Goal: Task Accomplishment & Management: Use online tool/utility

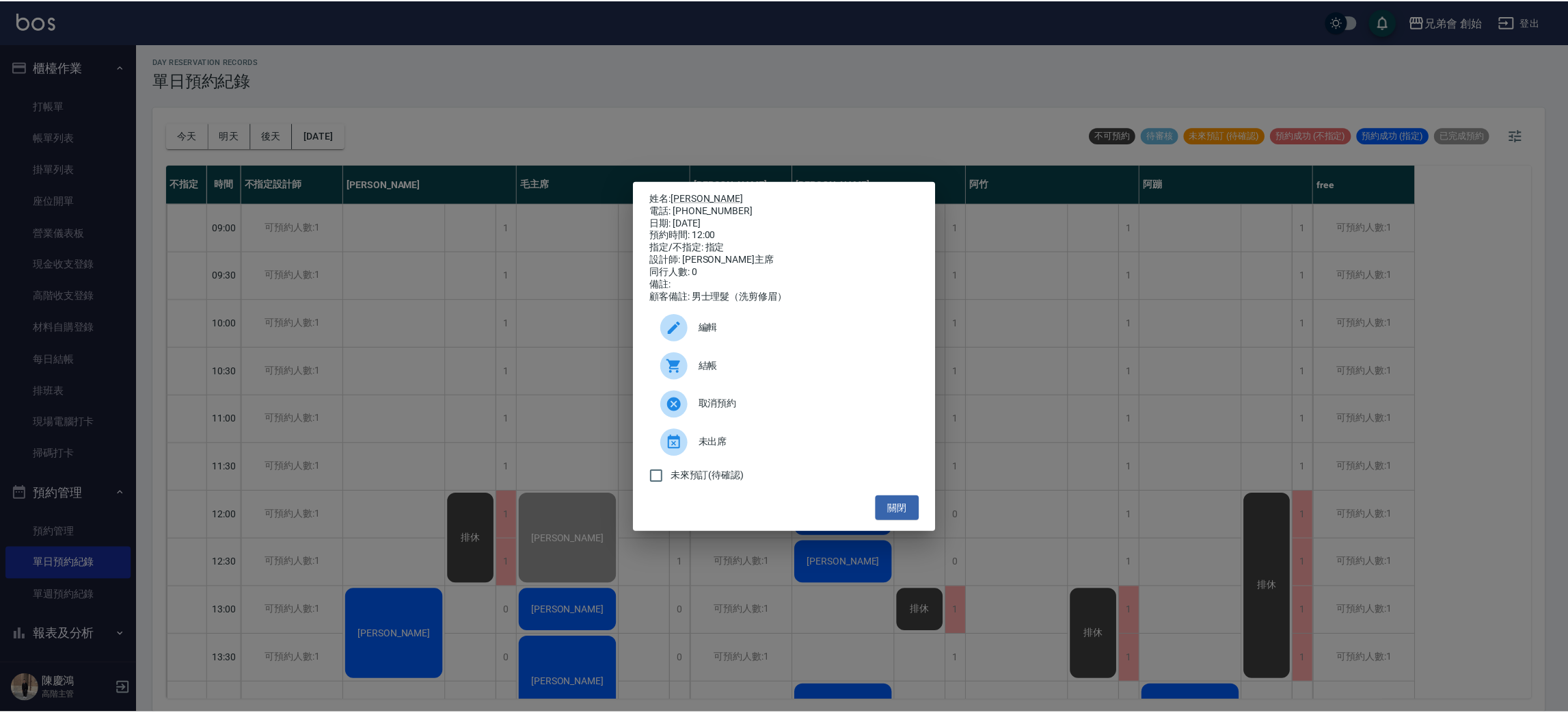
scroll to position [87, 0]
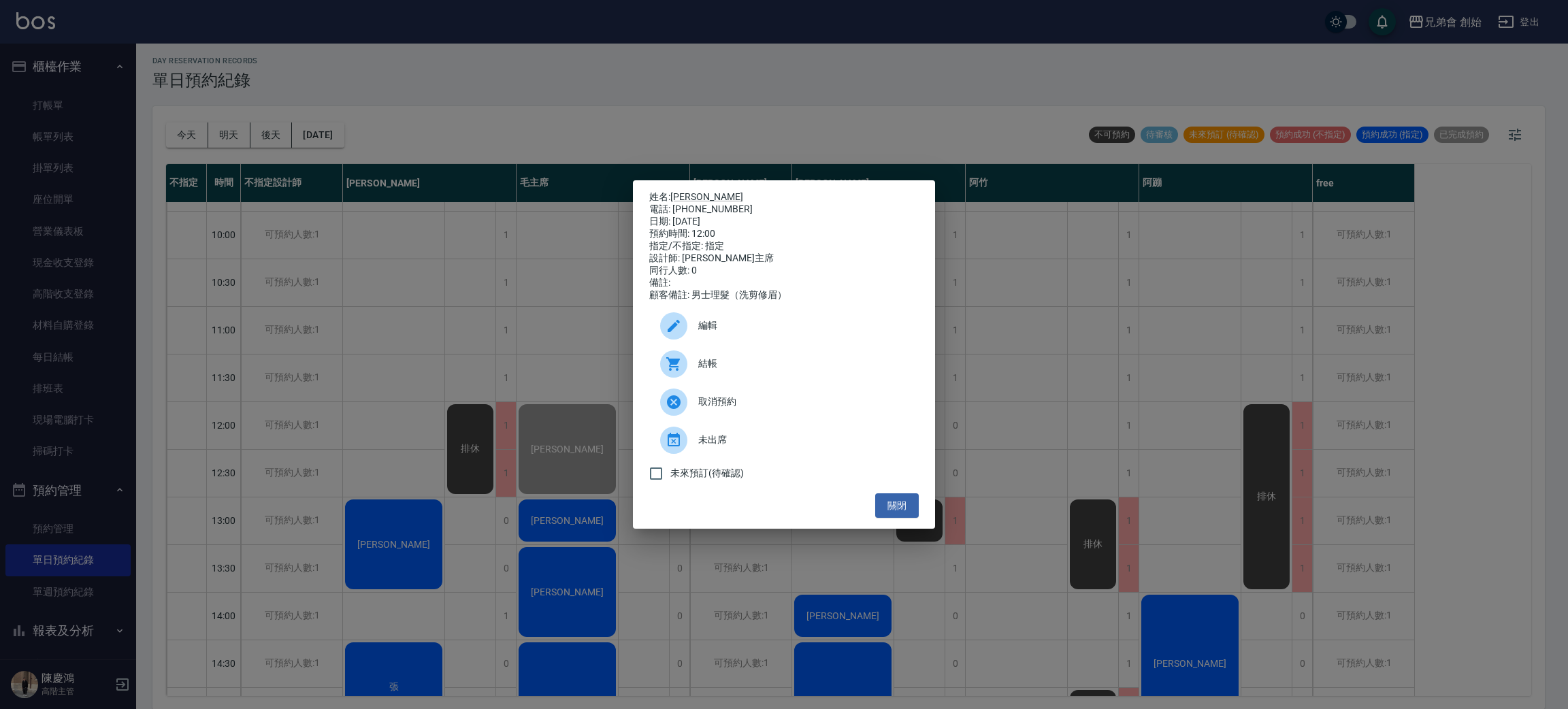
click at [61, 81] on div "姓名: [PERSON_NAME] 電話: [PHONE_NUMBER] 日期: [DATE] 預約時間: 12:00 指定/不指定: 指定 設計師: [PE…" at bounding box center [784, 354] width 1568 height 709
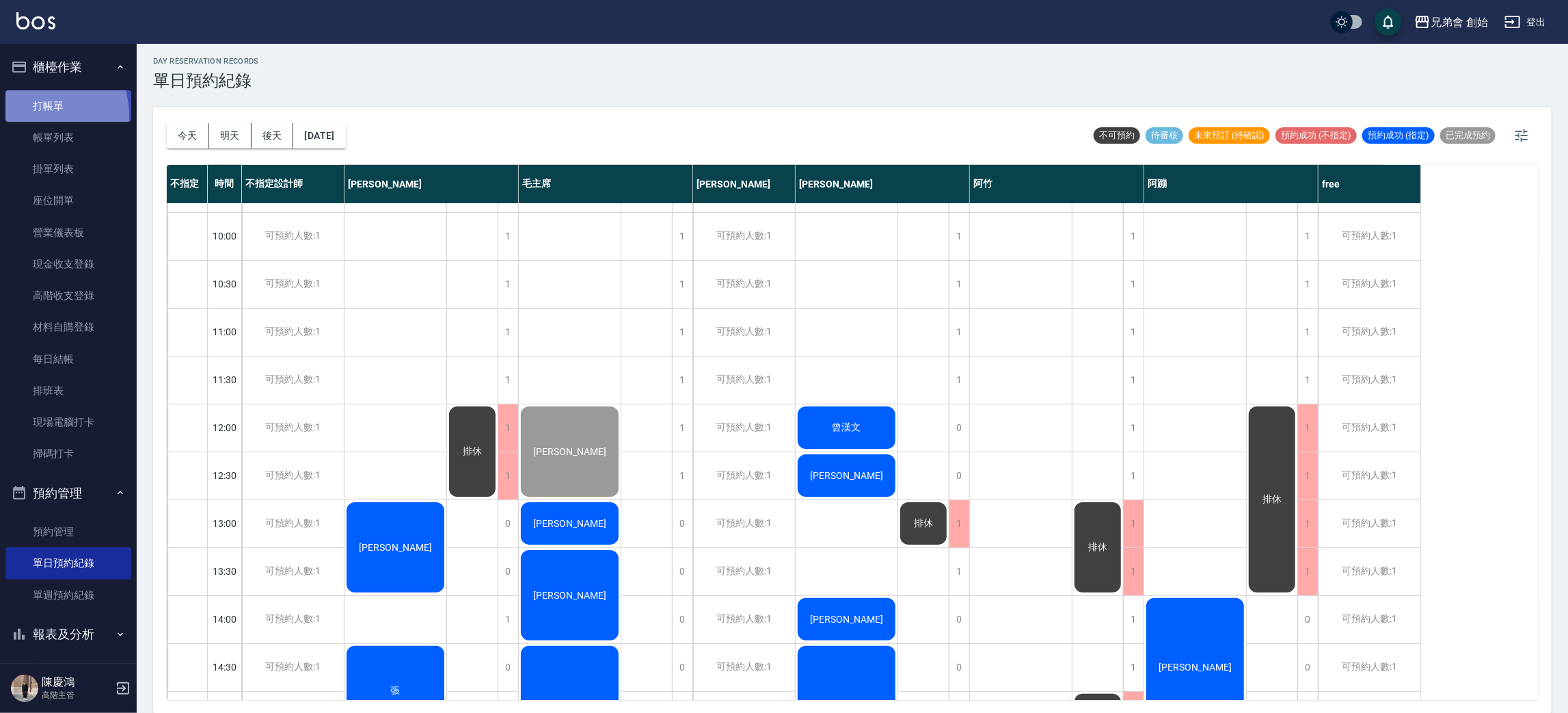
click at [37, 115] on link "打帳單" at bounding box center [68, 107] width 126 height 32
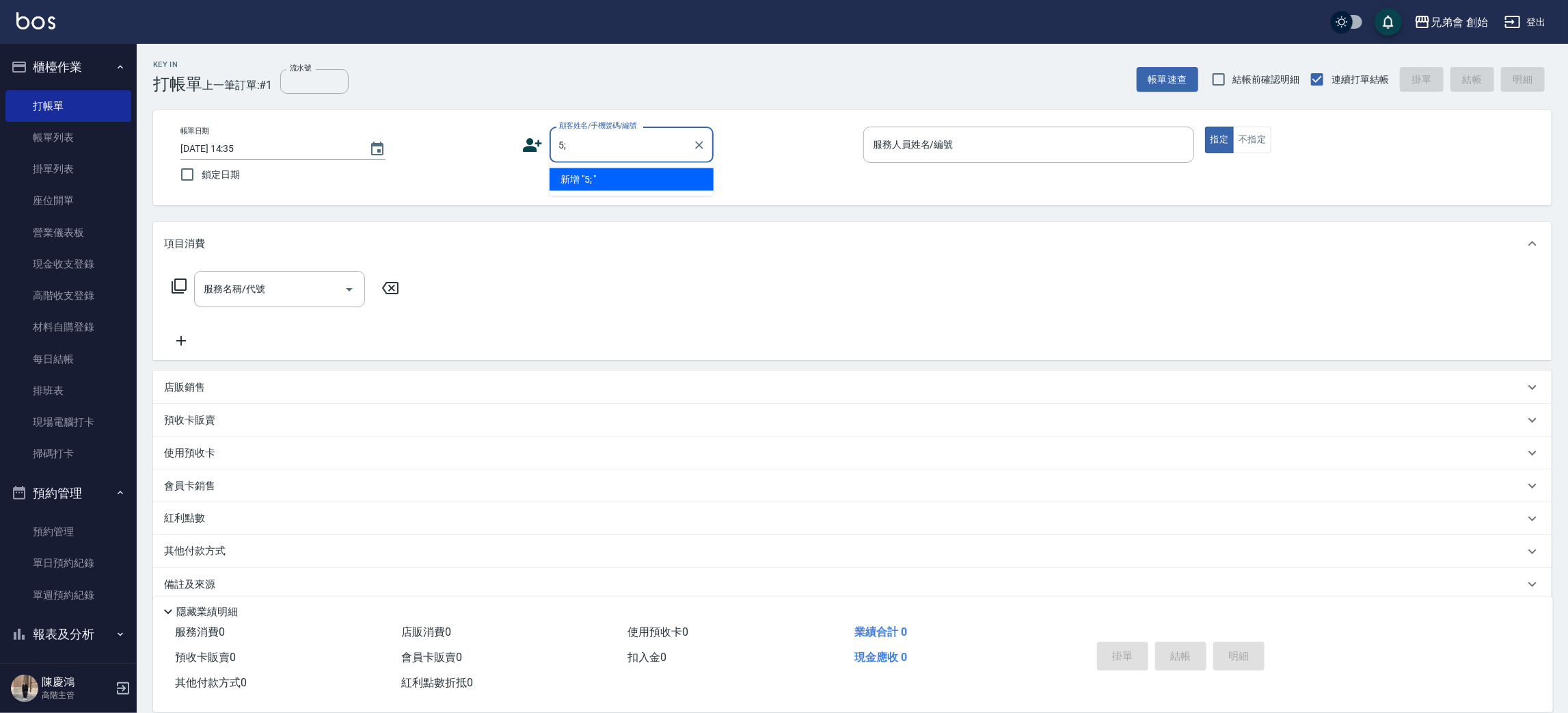
type input "5"
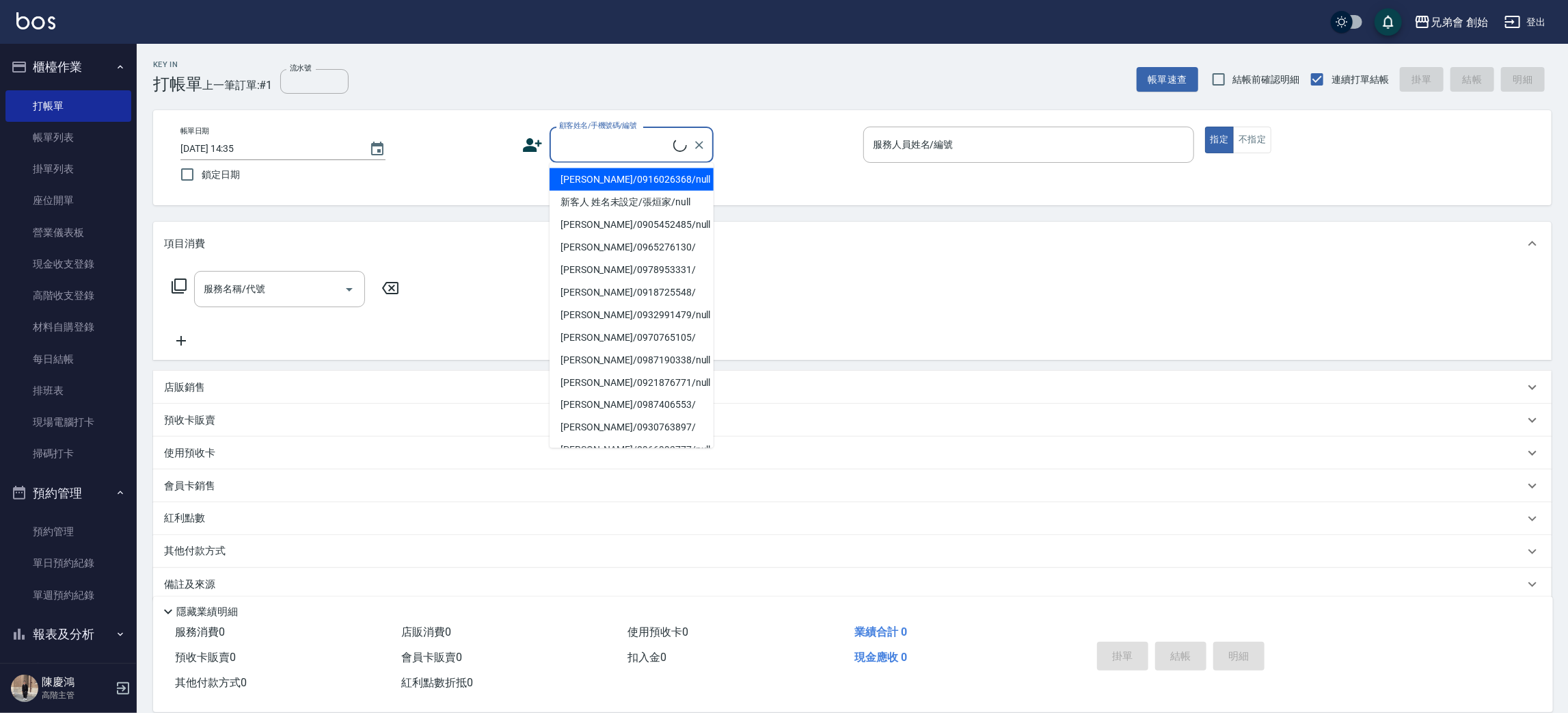
type input "c"
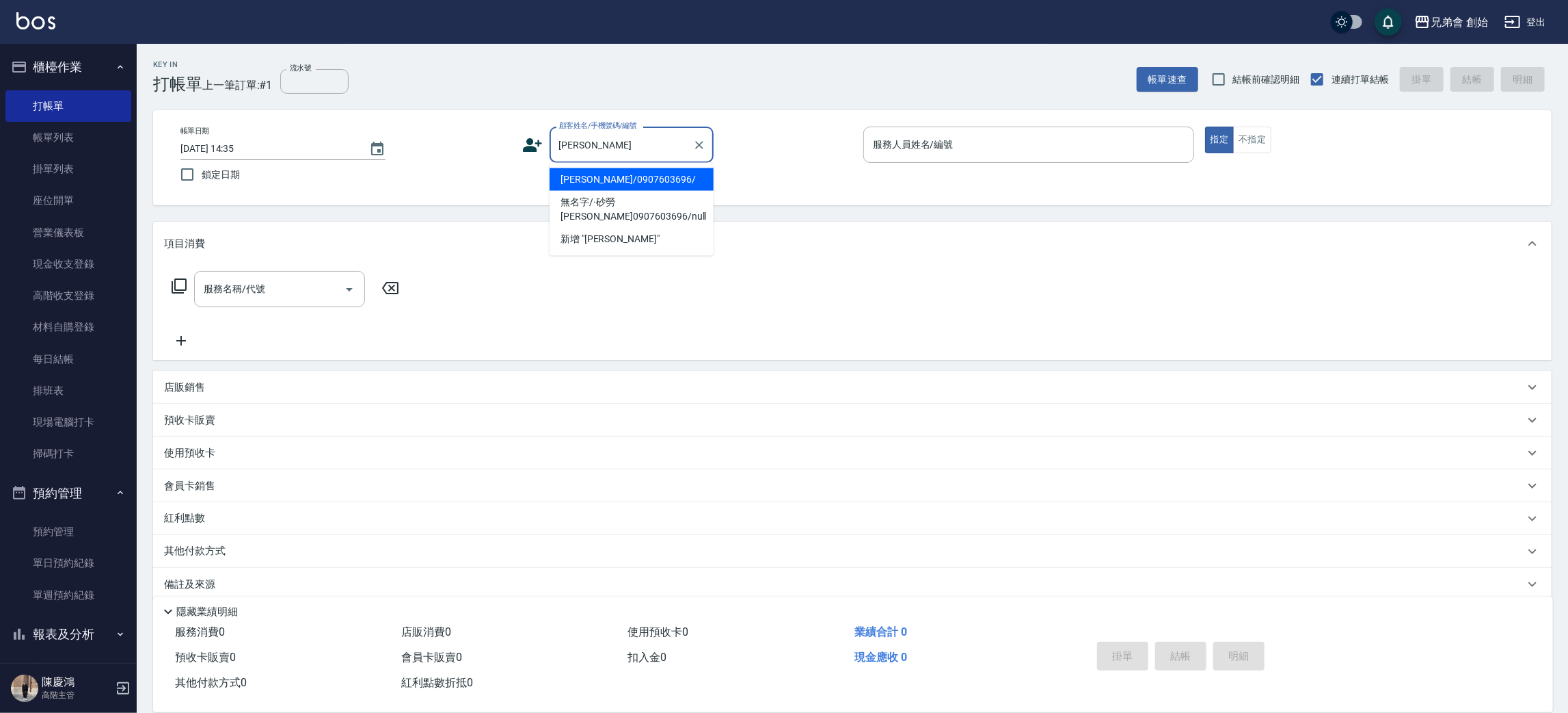
drag, startPoint x: 572, startPoint y: 172, endPoint x: 756, endPoint y: 160, distance: 184.4
click at [573, 172] on li "[PERSON_NAME]/0907603696/" at bounding box center [631, 180] width 164 height 22
type input "[PERSON_NAME]/0907603696/"
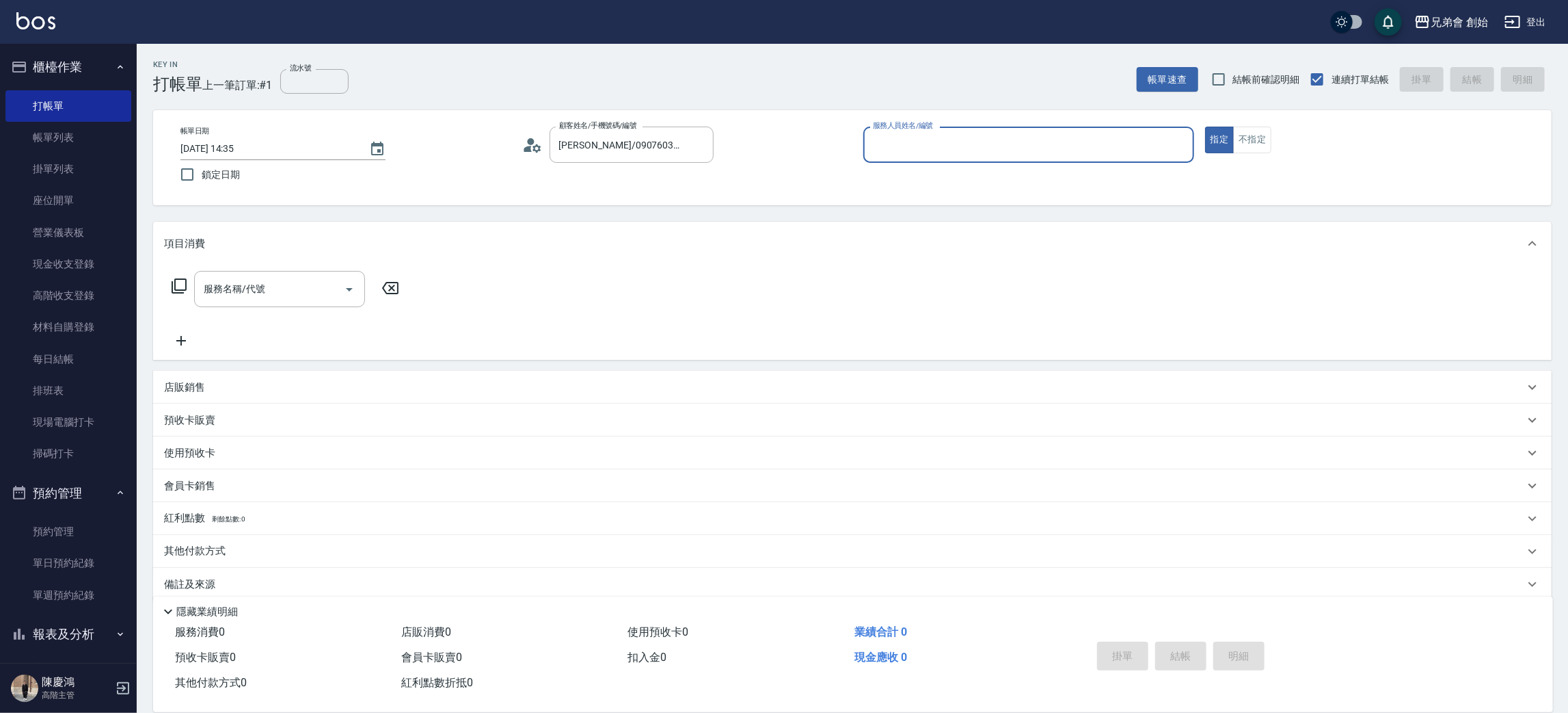
click at [996, 126] on div "服務人員姓名/編號" at bounding box center [1029, 145] width 331 height 37
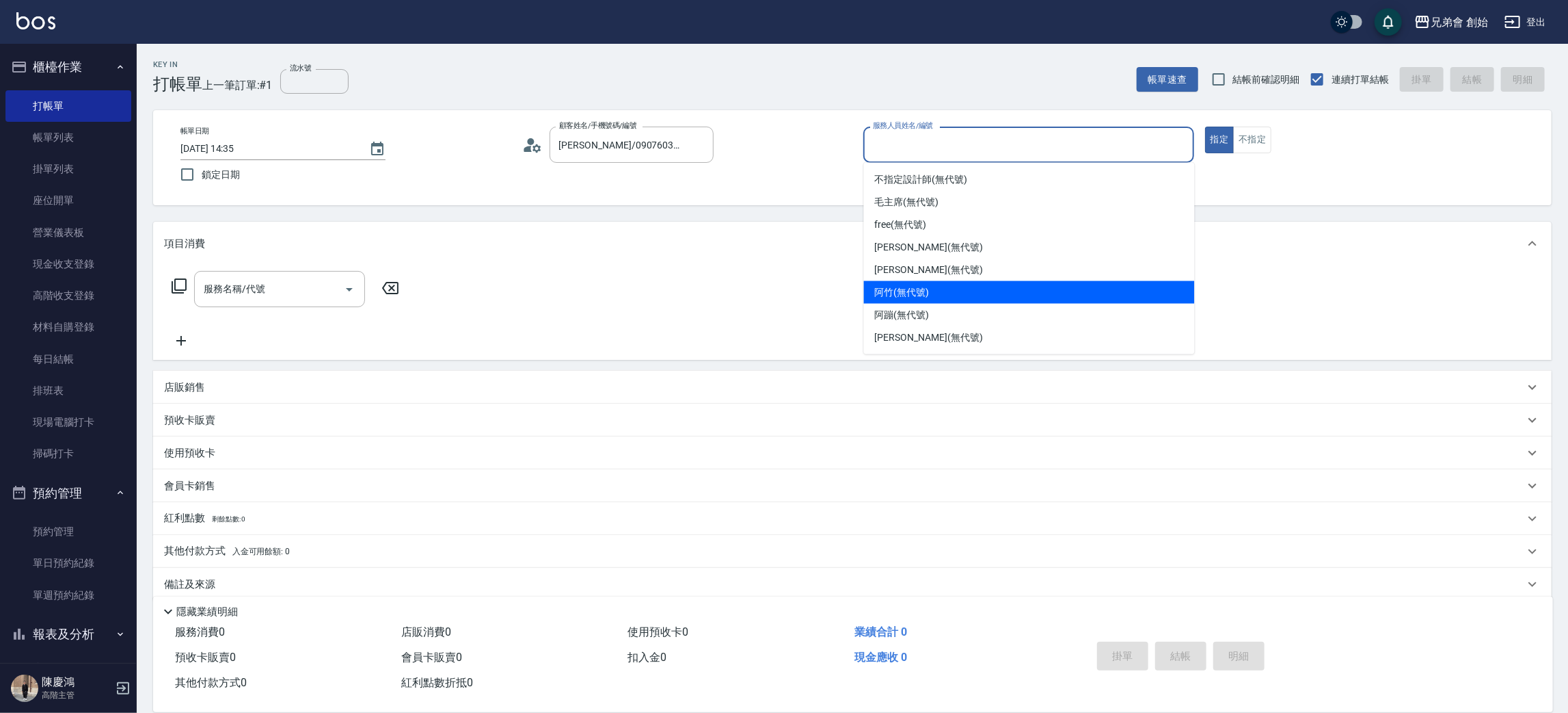
click at [940, 298] on div "阿竹 (無代號)" at bounding box center [1029, 293] width 331 height 22
type input "阿竹 (無代號)"
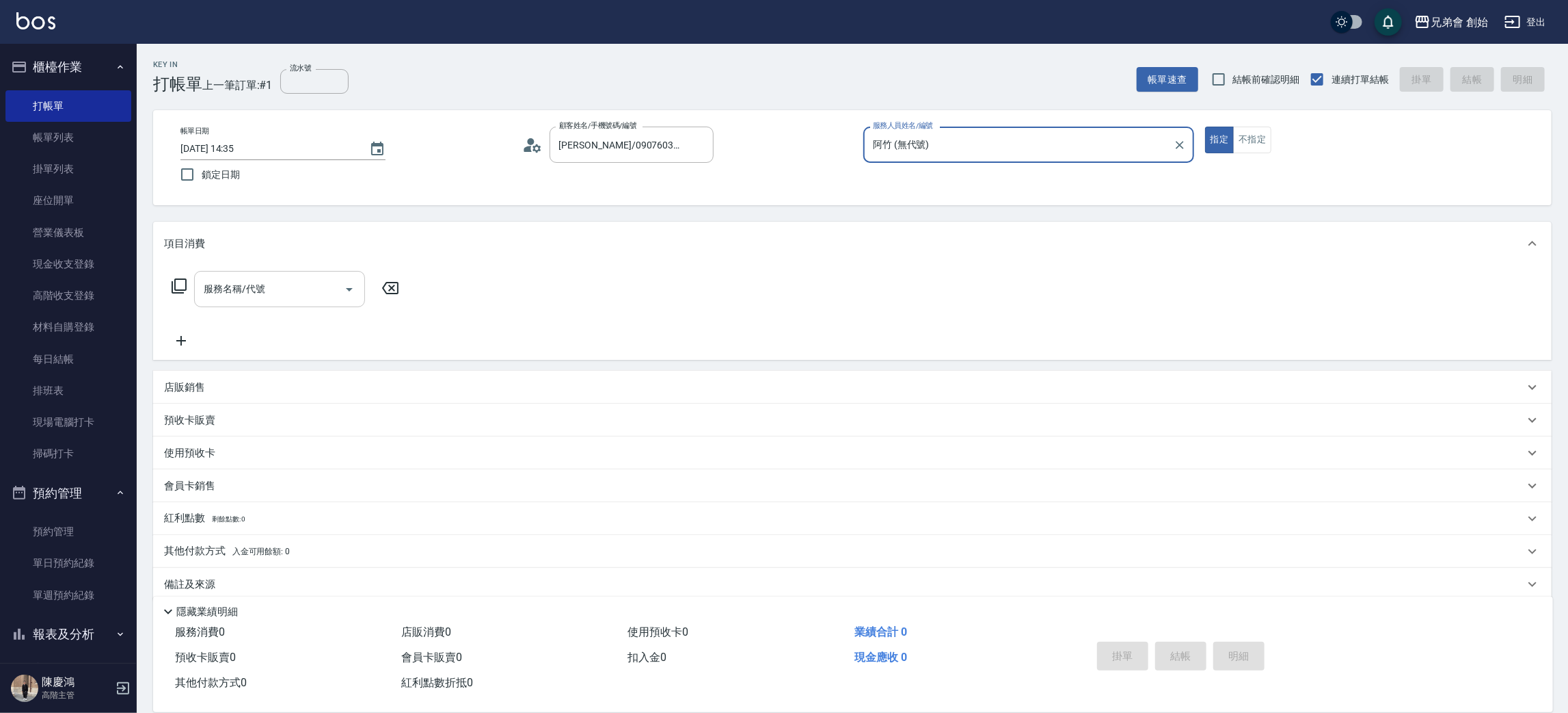
drag, startPoint x: 272, startPoint y: 274, endPoint x: 272, endPoint y: 281, distance: 7.0
click at [272, 277] on div "服務名稱/代號" at bounding box center [279, 289] width 171 height 37
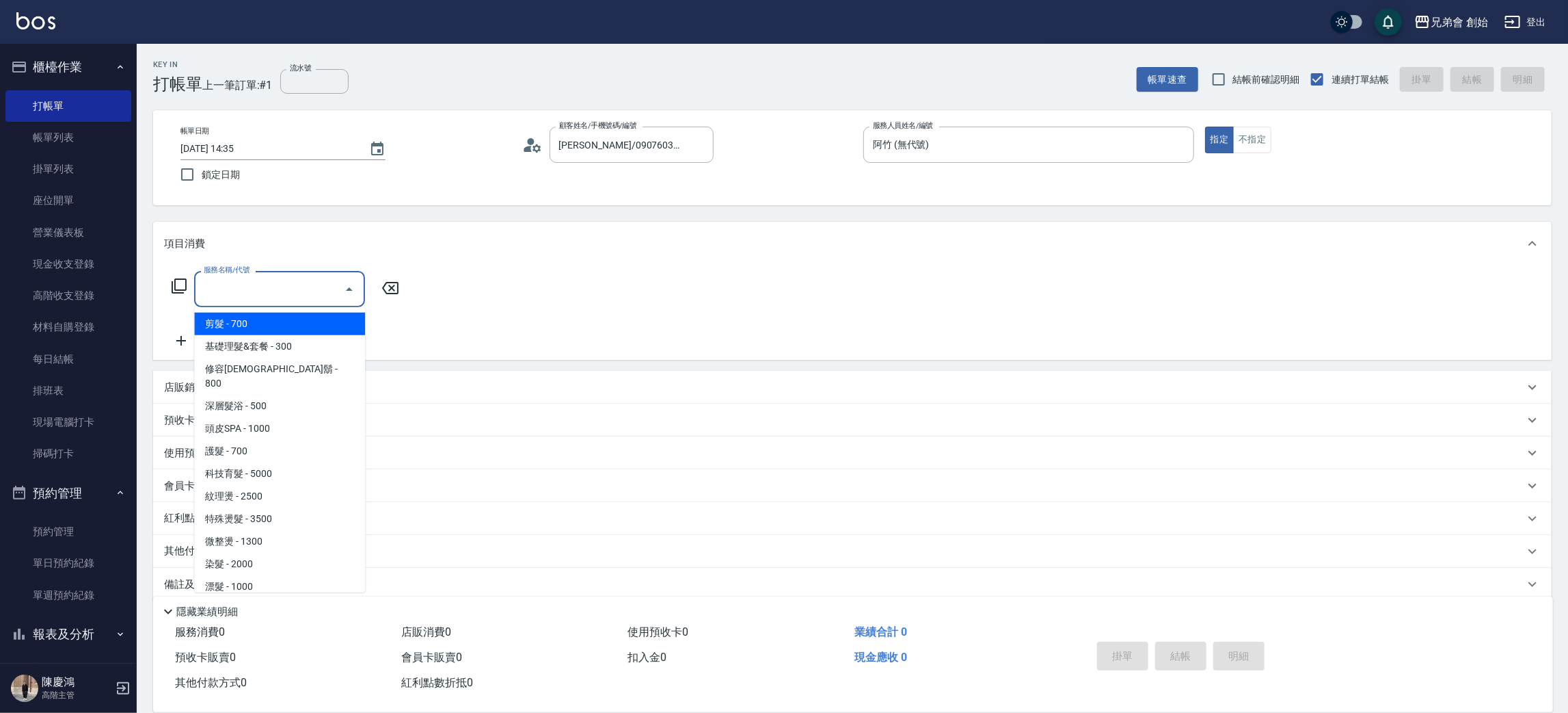
click at [298, 326] on span "剪髮 - 700" at bounding box center [279, 324] width 171 height 22
type input "剪髮(A01)"
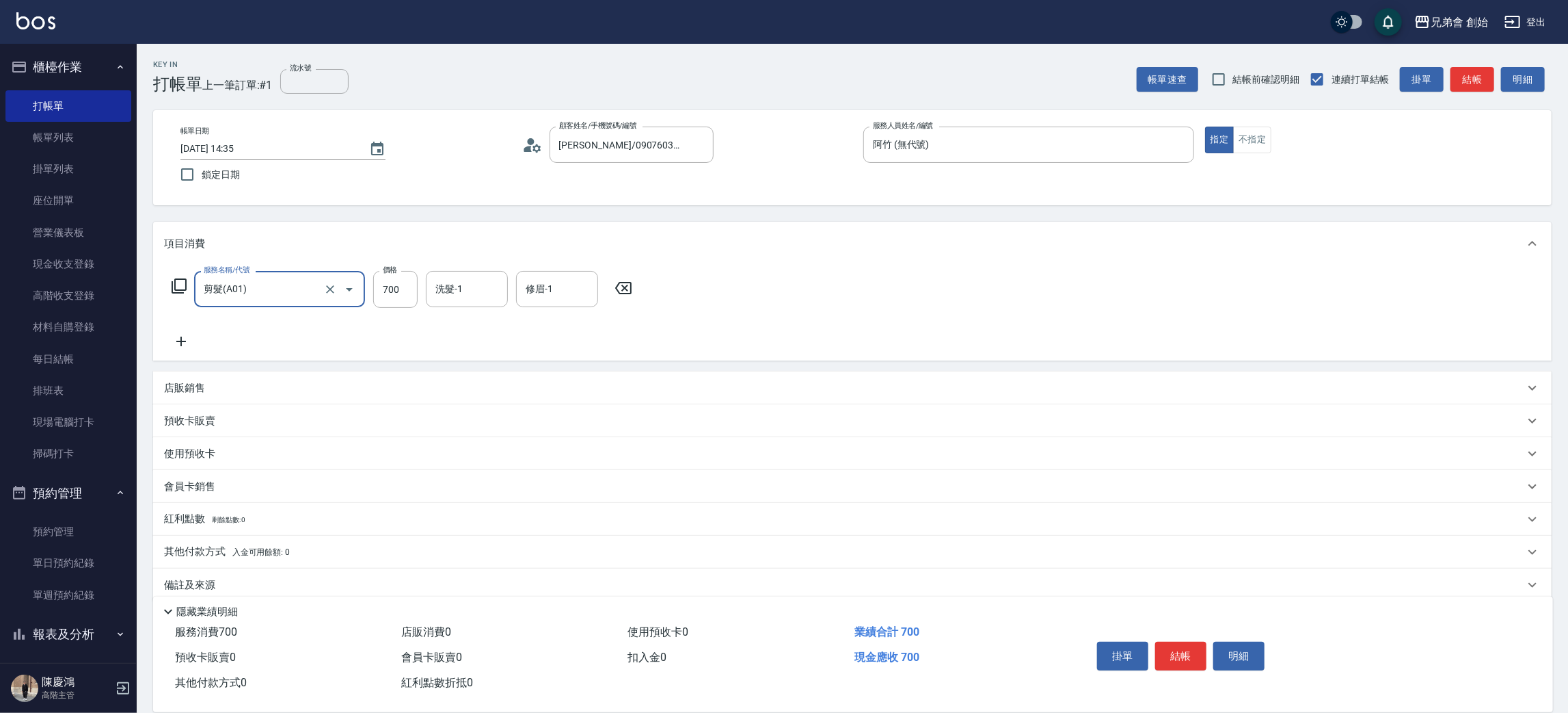
scroll to position [16, 0]
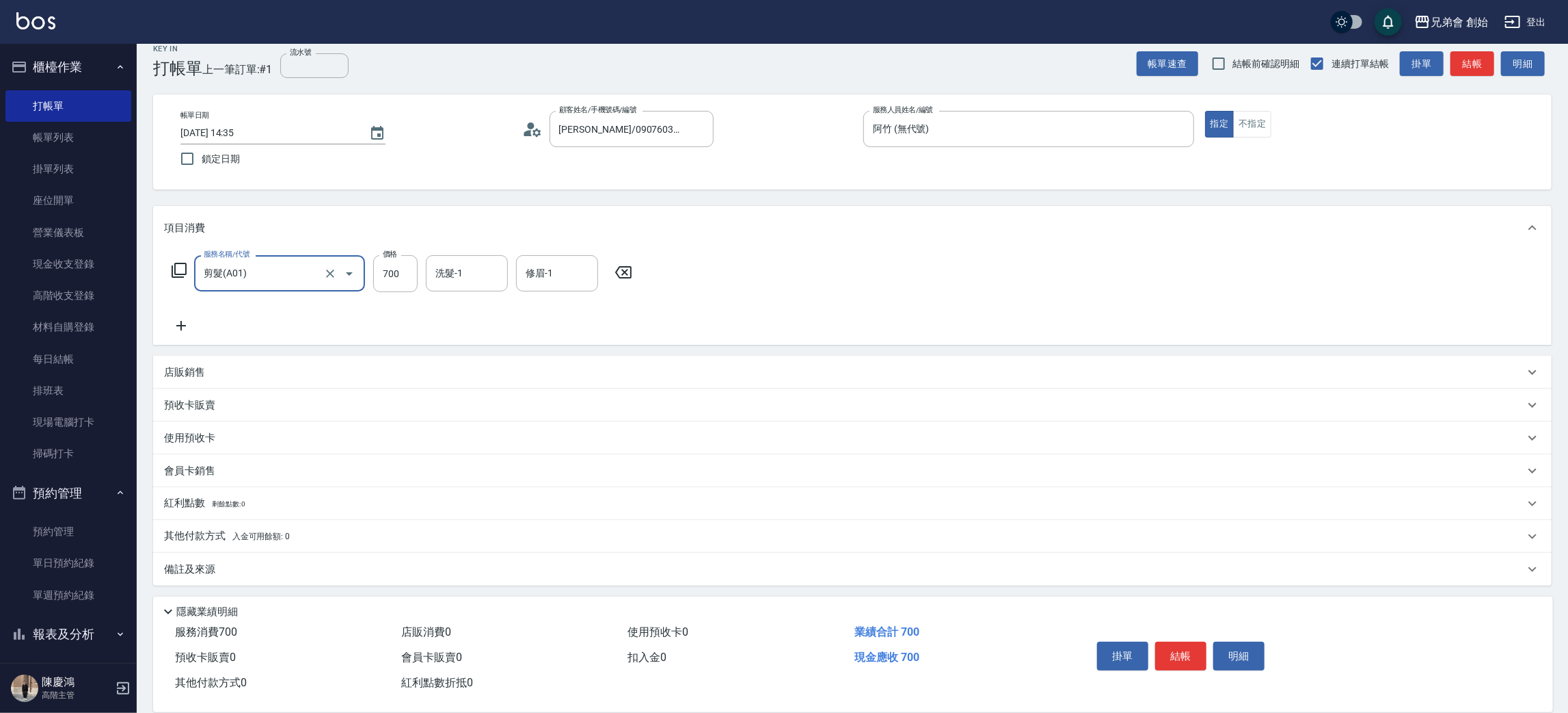
click at [229, 546] on div "其他付款方式 入金可用餘額: 0" at bounding box center [852, 536] width 1399 height 33
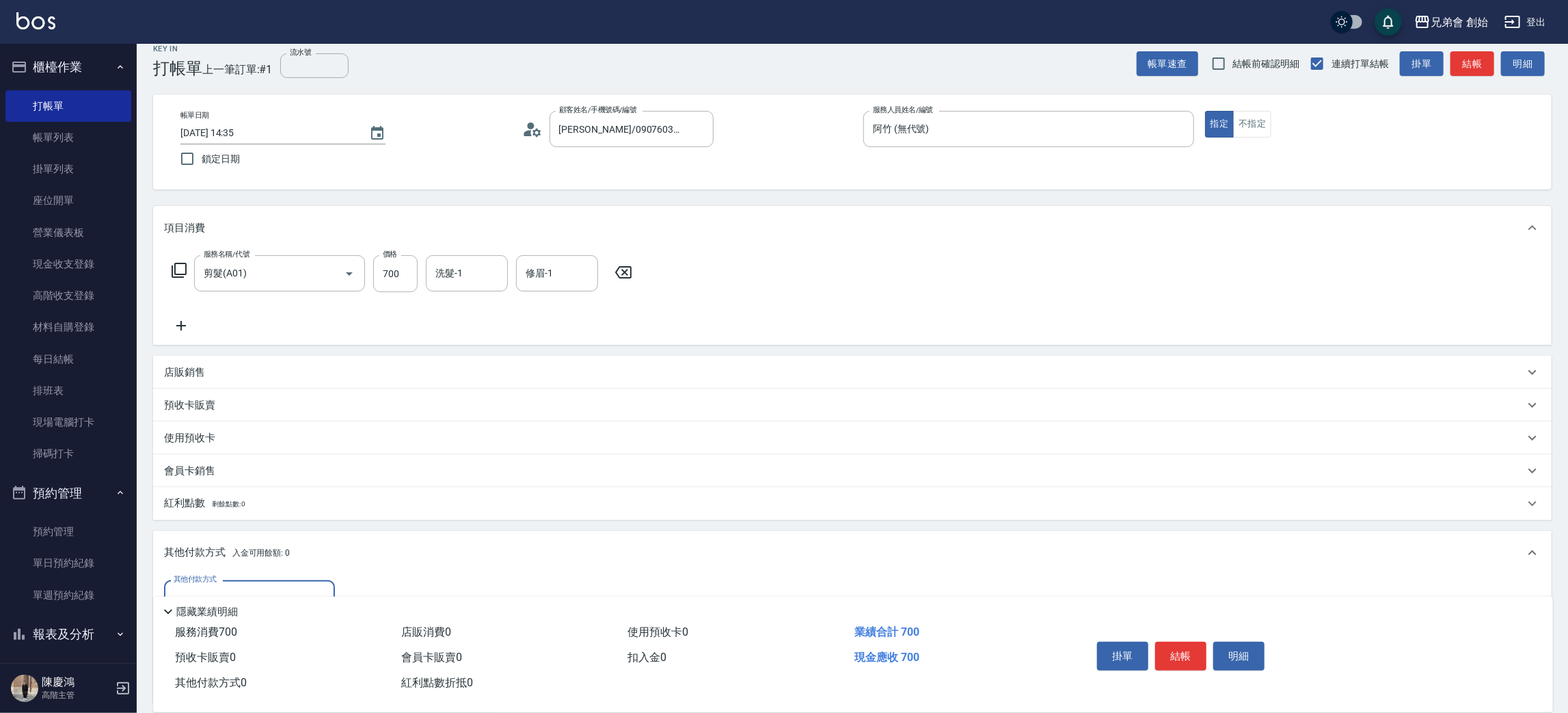
scroll to position [0, 0]
click at [226, 580] on div "其他付款方式" at bounding box center [249, 599] width 171 height 37
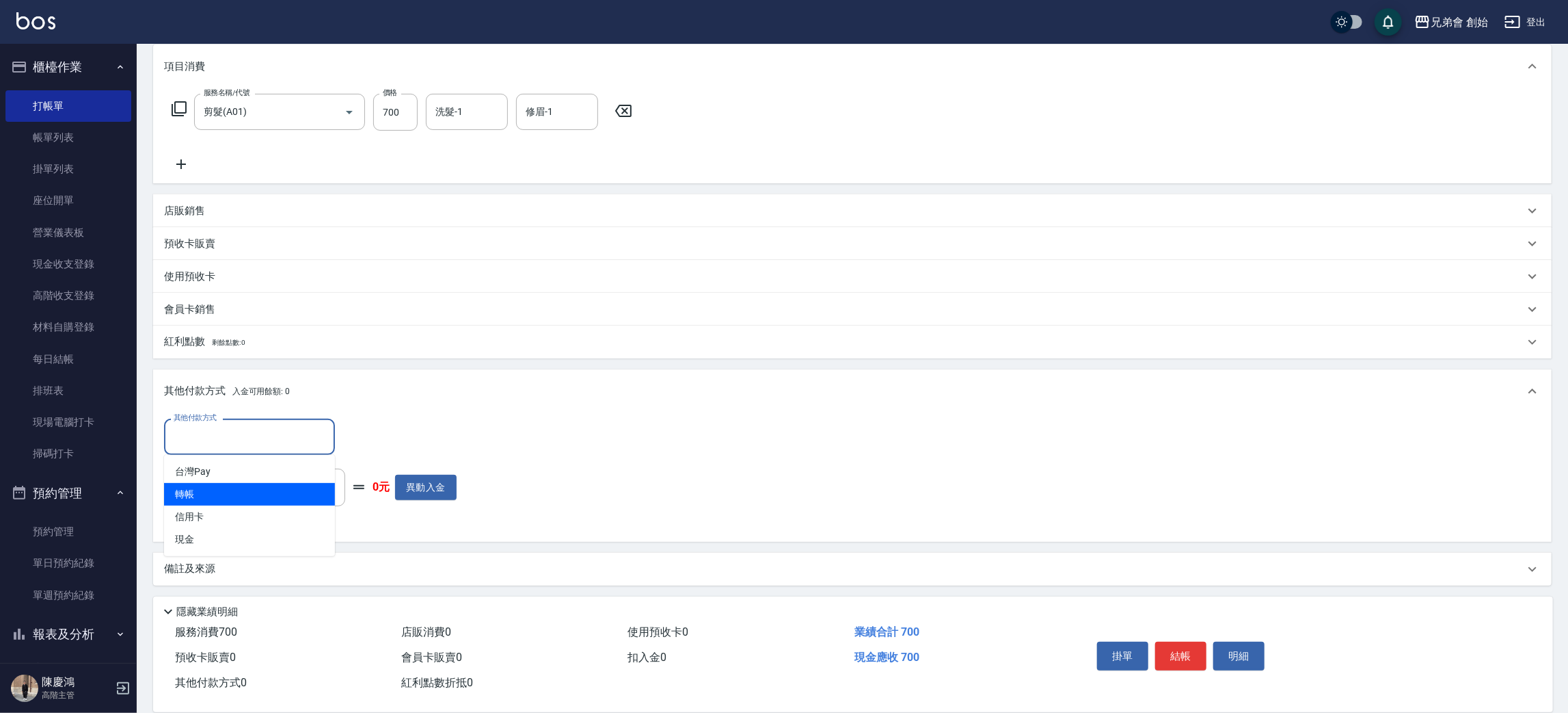
click at [242, 494] on span "轉帳" at bounding box center [249, 494] width 171 height 22
type input "轉帳"
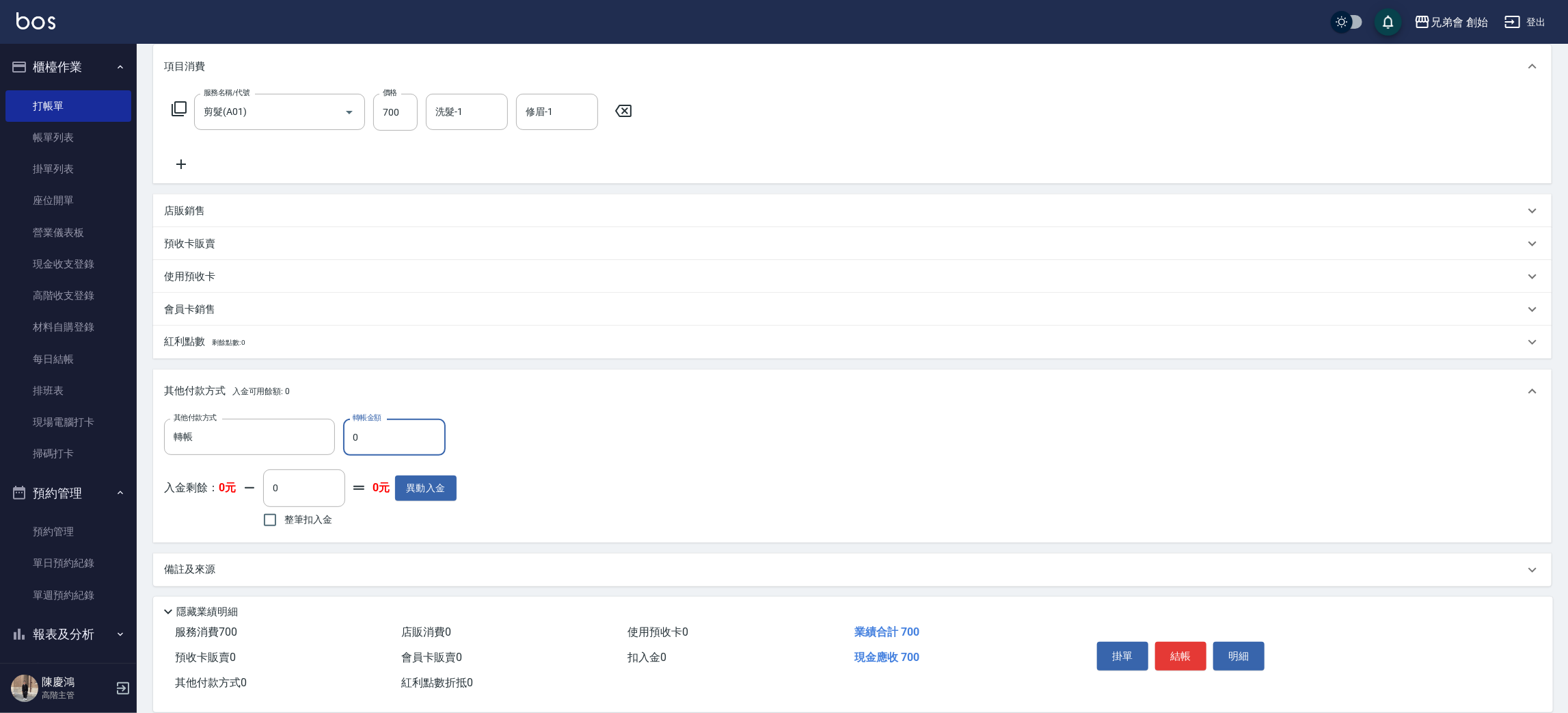
click at [400, 439] on input "0" at bounding box center [394, 437] width 102 height 37
drag, startPoint x: 370, startPoint y: 447, endPoint x: 272, endPoint y: 451, distance: 98.1
click at [272, 451] on div "其他付款方式 轉帳 其他付款方式 轉帳金額 0 轉帳金額" at bounding box center [311, 437] width 292 height 37
click at [264, 450] on div "轉帳 其他付款方式" at bounding box center [249, 437] width 171 height 37
click at [272, 491] on span "轉帳" at bounding box center [249, 494] width 171 height 22
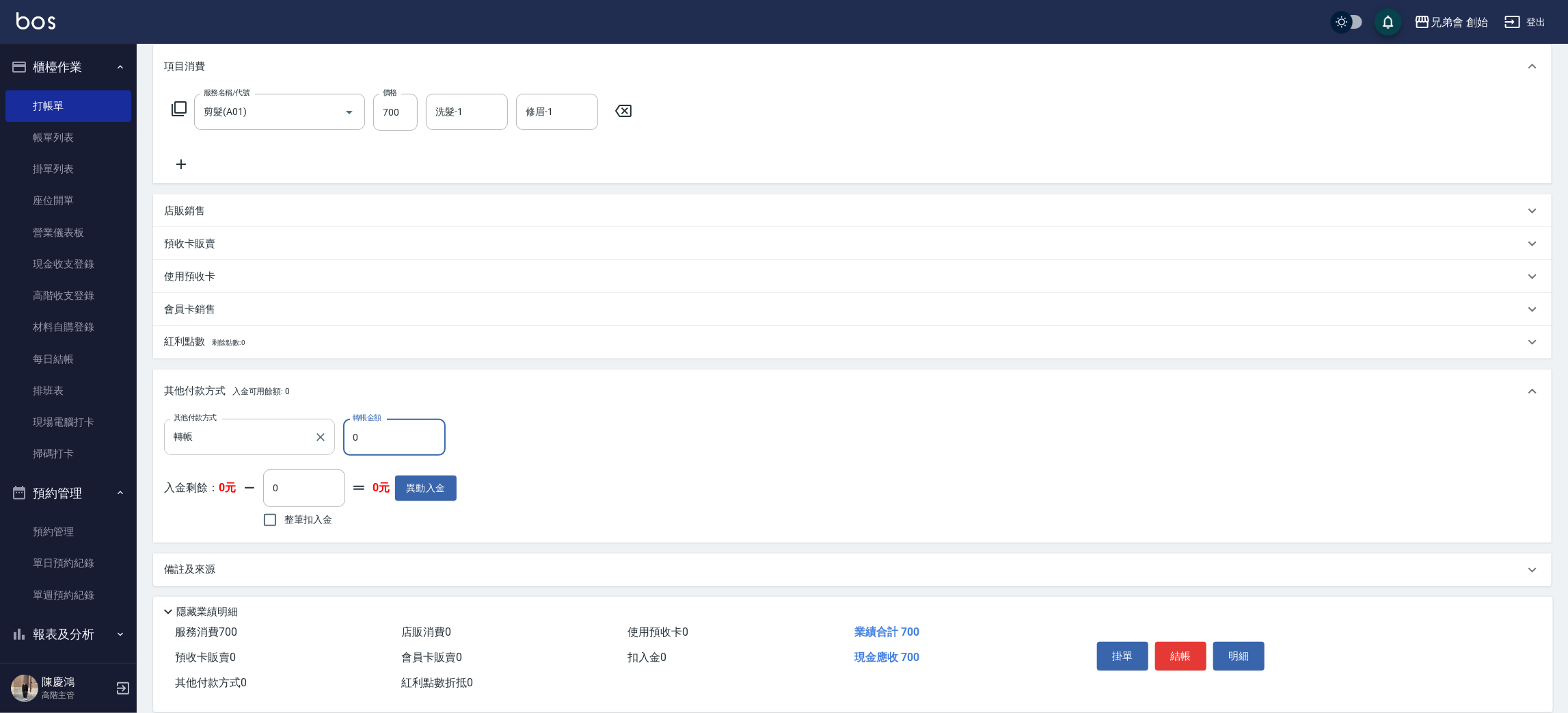
drag, startPoint x: 388, startPoint y: 438, endPoint x: 329, endPoint y: 450, distance: 60.2
click at [322, 440] on div "其他付款方式 轉帳 其他付款方式 轉帳金額 0 轉帳金額" at bounding box center [311, 437] width 292 height 37
drag, startPoint x: 380, startPoint y: 444, endPoint x: 145, endPoint y: 437, distance: 235.1
click at [149, 438] on div "Key In 打帳單 上一筆訂單:#1 流水號 流水號 帳單速查 結帳前確認明細 連續打單結帳 掛單 結帳 明細 帳單日期 [DATE] 14:35 鎖定日期…" at bounding box center [852, 290] width 1431 height 848
drag, startPoint x: 413, startPoint y: 445, endPoint x: 376, endPoint y: 451, distance: 37.5
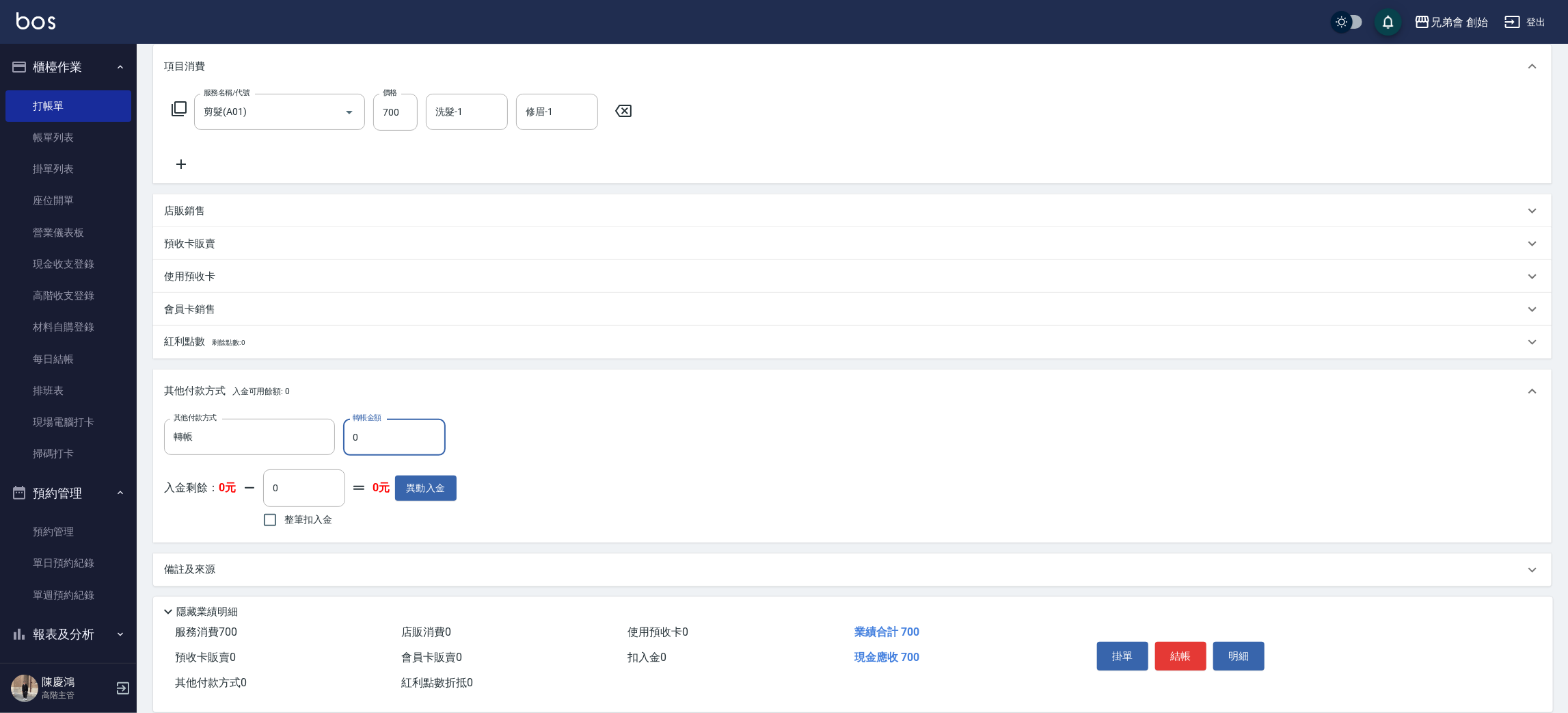
click at [376, 453] on input "0" at bounding box center [394, 437] width 102 height 37
drag, startPoint x: 285, startPoint y: 449, endPoint x: 267, endPoint y: 450, distance: 18.0
click at [267, 450] on div "其他付款方式 轉帳 其他付款方式 轉帳金額 0 轉帳金額" at bounding box center [311, 437] width 292 height 37
drag, startPoint x: 391, startPoint y: 431, endPoint x: 302, endPoint y: 426, distance: 89.1
click at [372, 431] on input "0" at bounding box center [394, 437] width 102 height 37
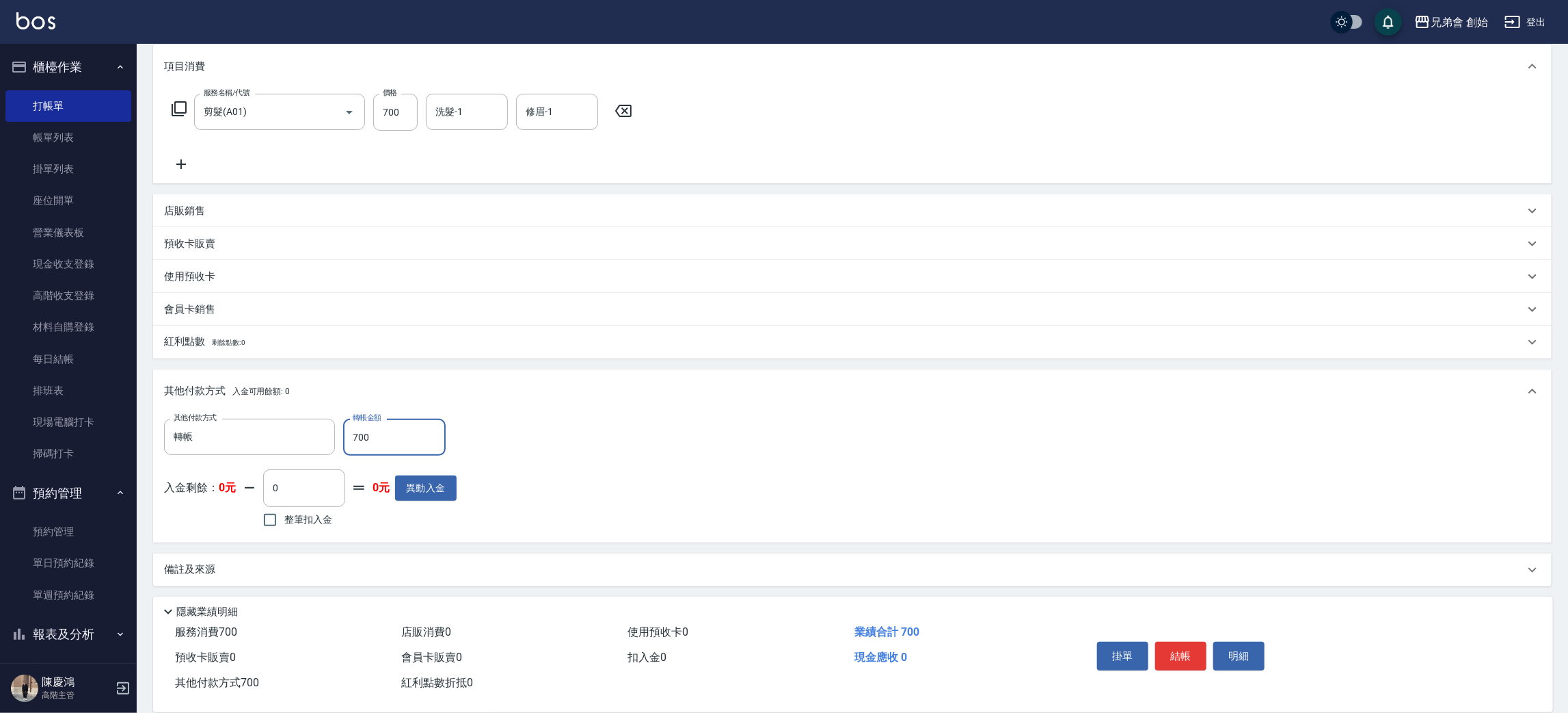
type input "700"
click at [1180, 677] on div "掛單 結帳 明細" at bounding box center [1180, 657] width 179 height 43
click at [1168, 652] on button "結帳" at bounding box center [1180, 656] width 52 height 29
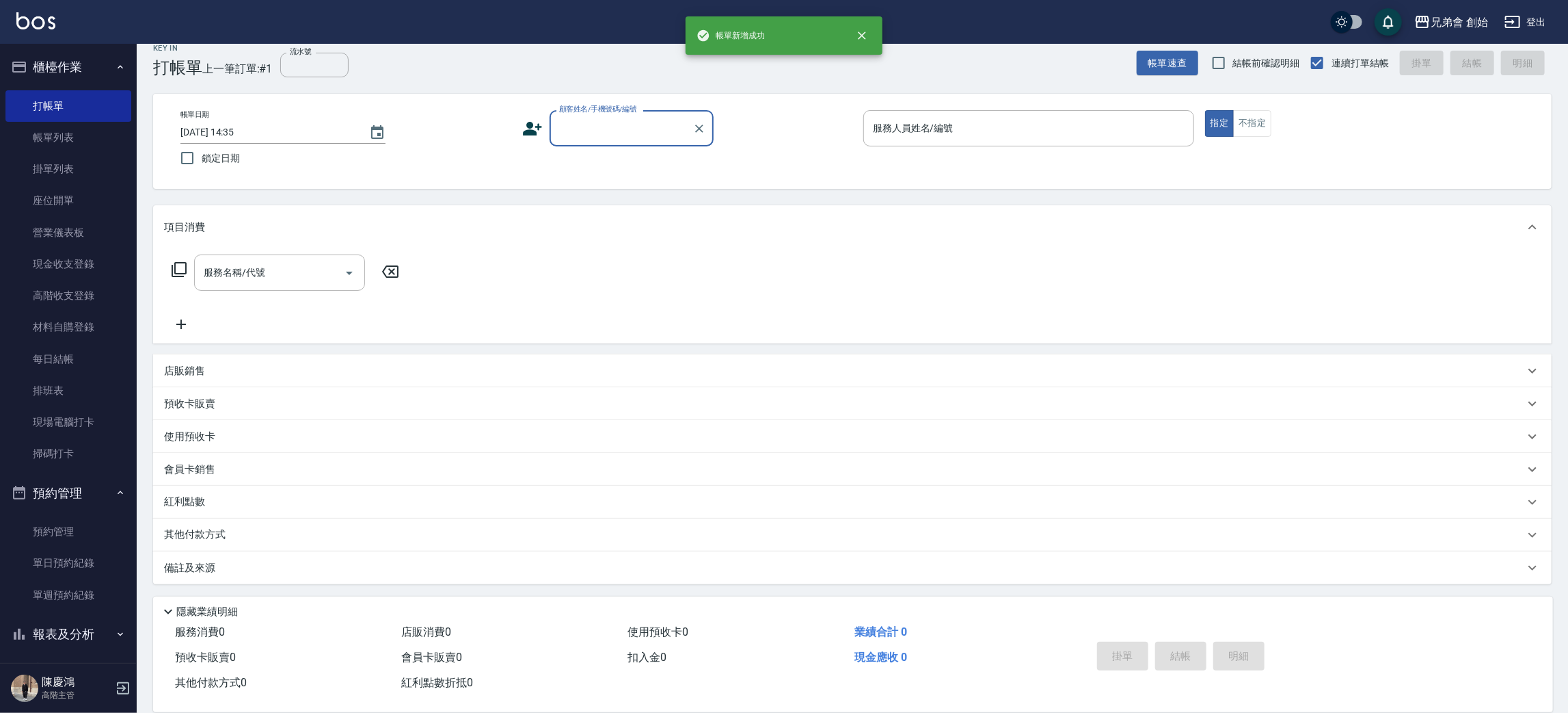
scroll to position [0, 0]
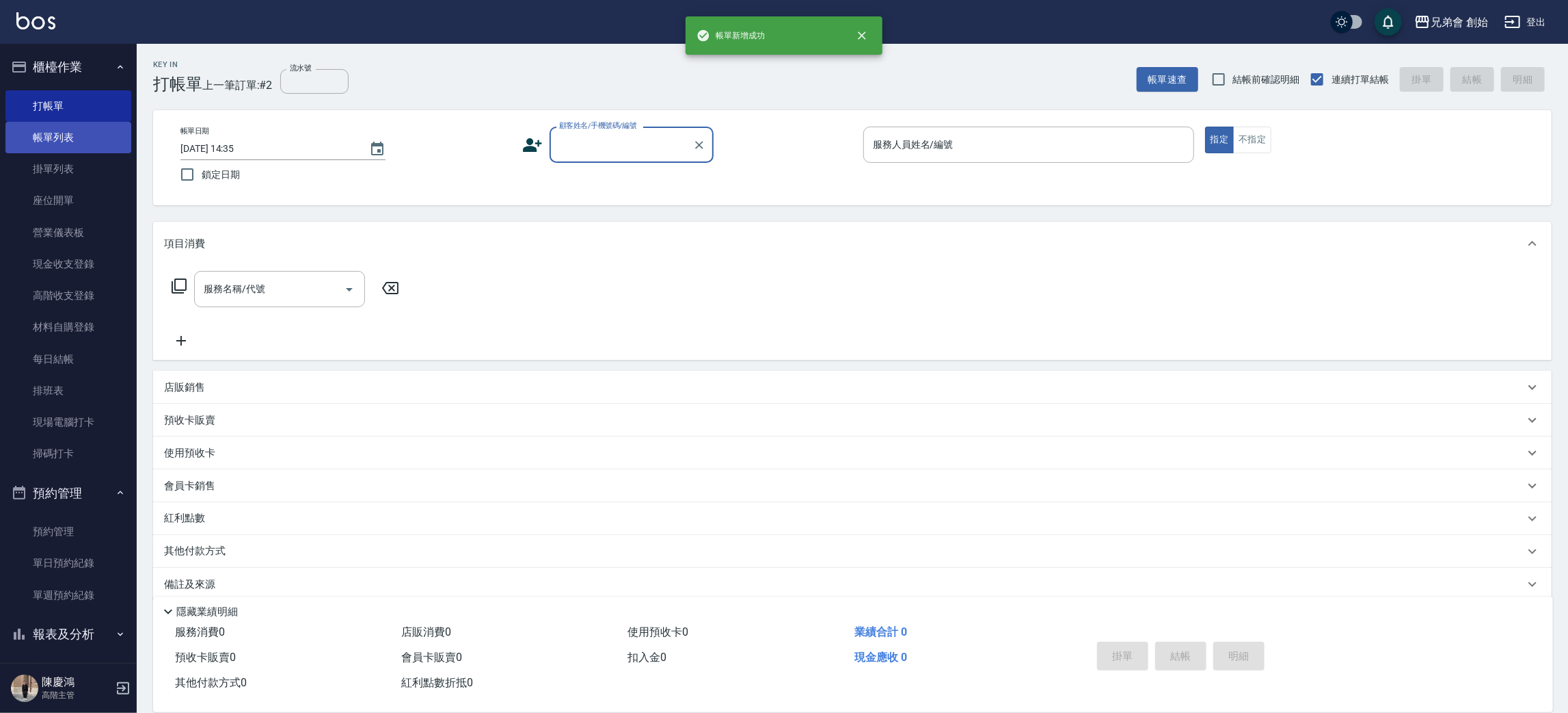
click at [56, 141] on link "帳單列表" at bounding box center [68, 138] width 126 height 32
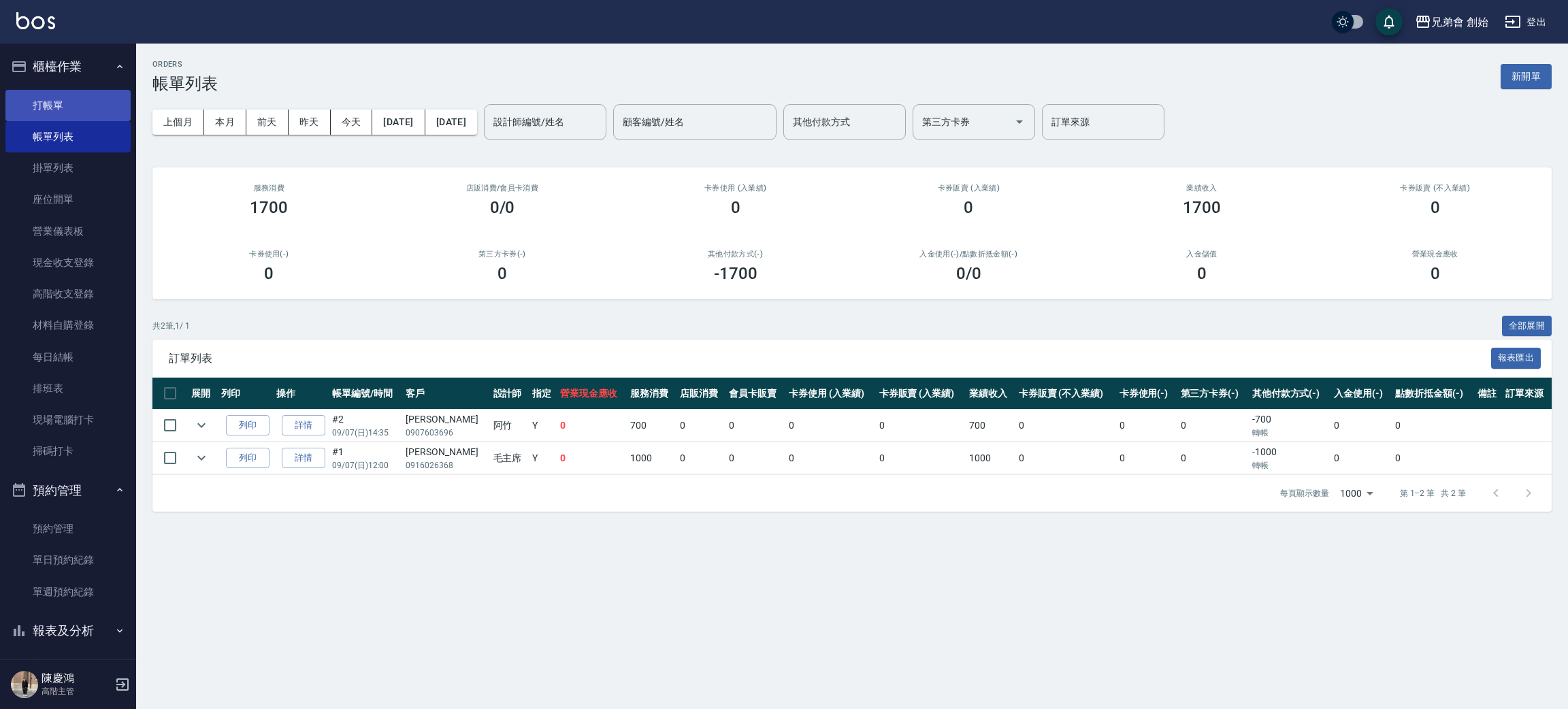
drag, startPoint x: 48, startPoint y: 109, endPoint x: 50, endPoint y: 100, distance: 9.2
click at [50, 108] on link "打帳單" at bounding box center [68, 106] width 125 height 32
